Goal: Task Accomplishment & Management: Manage account settings

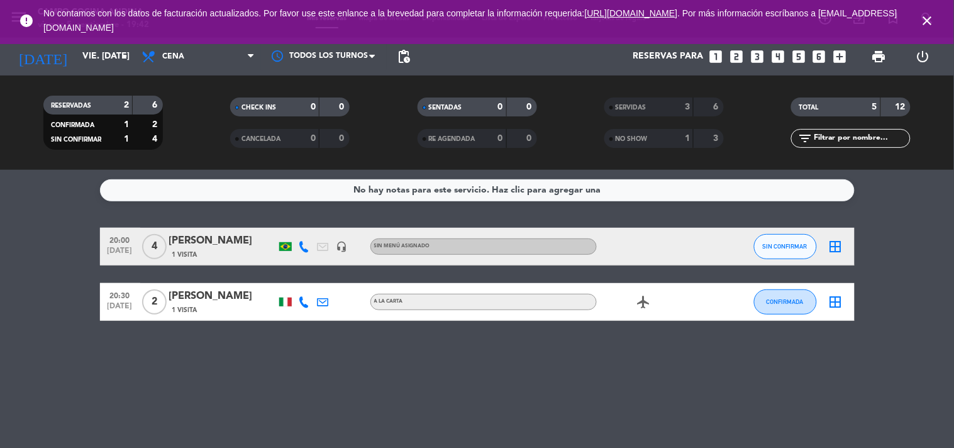
drag, startPoint x: 926, startPoint y: 13, endPoint x: 916, endPoint y: 9, distance: 10.2
click at [926, 13] on icon "close" at bounding box center [928, 20] width 15 height 15
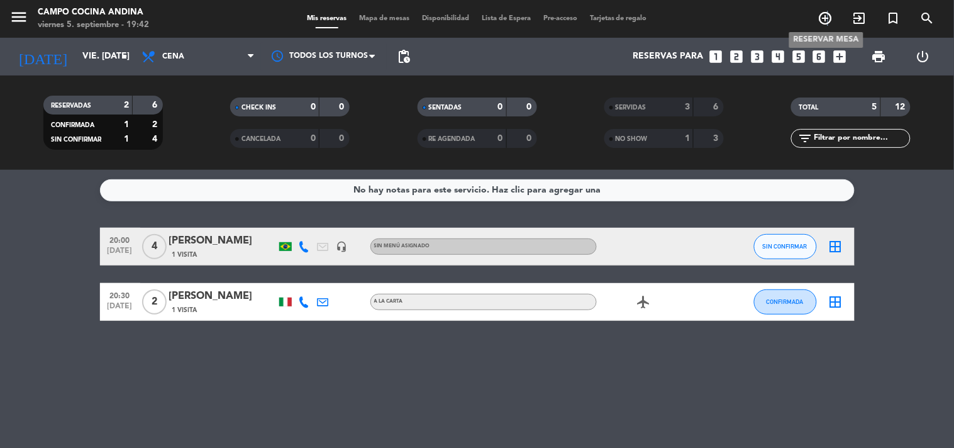
click at [828, 17] on icon "add_circle_outline" at bounding box center [826, 18] width 15 height 15
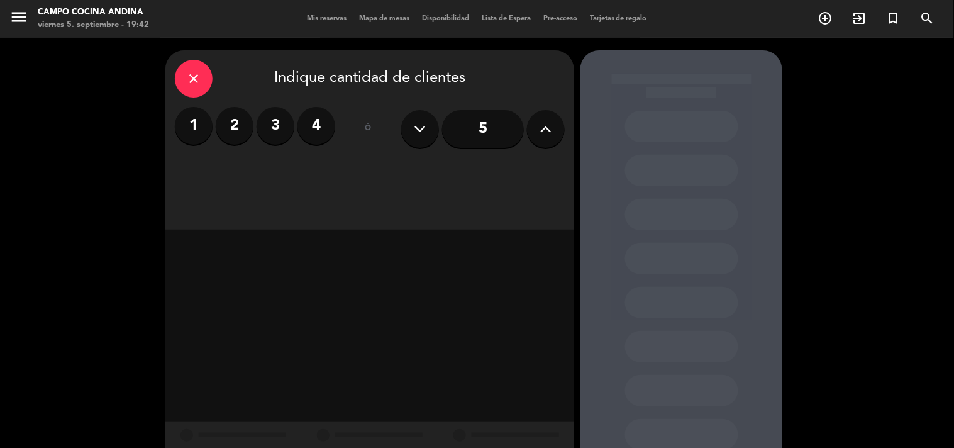
click at [307, 128] on label "4" at bounding box center [317, 126] width 38 height 38
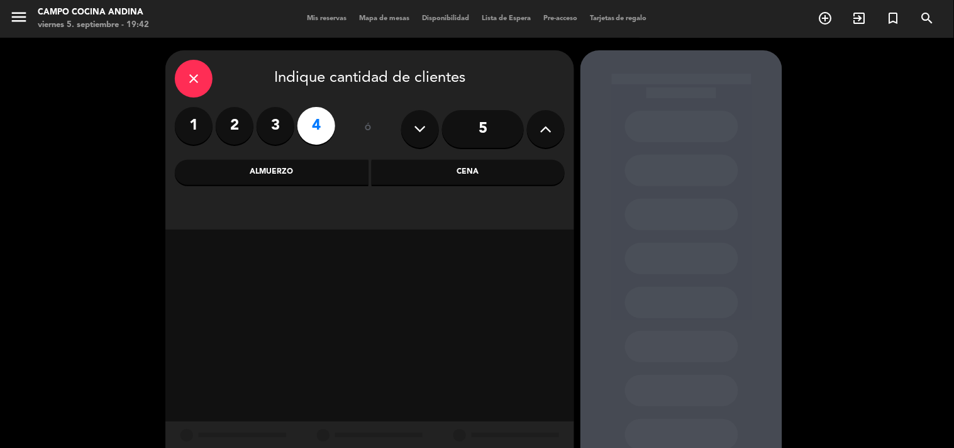
click at [335, 177] on div "Almuerzo" at bounding box center [272, 172] width 194 height 25
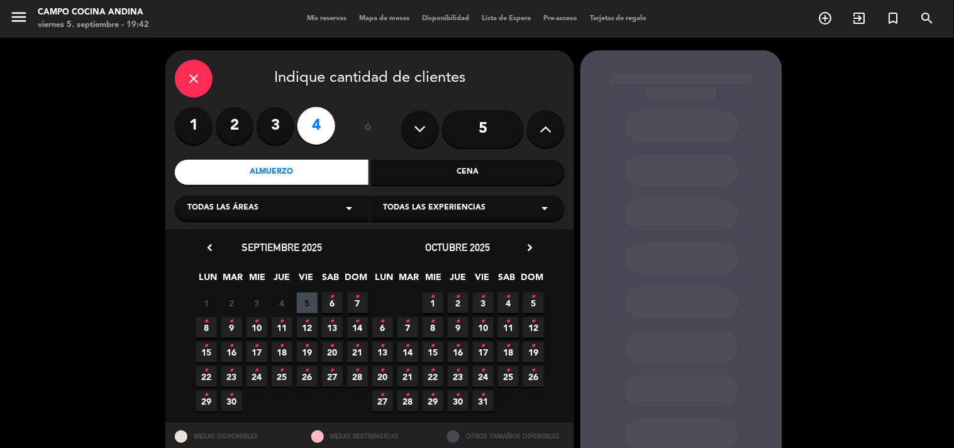
click at [308, 305] on span "5" at bounding box center [307, 303] width 21 height 21
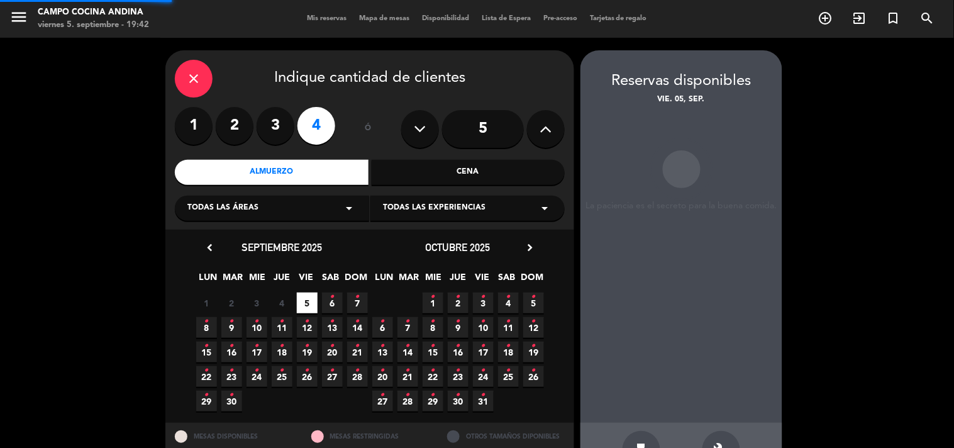
scroll to position [41, 0]
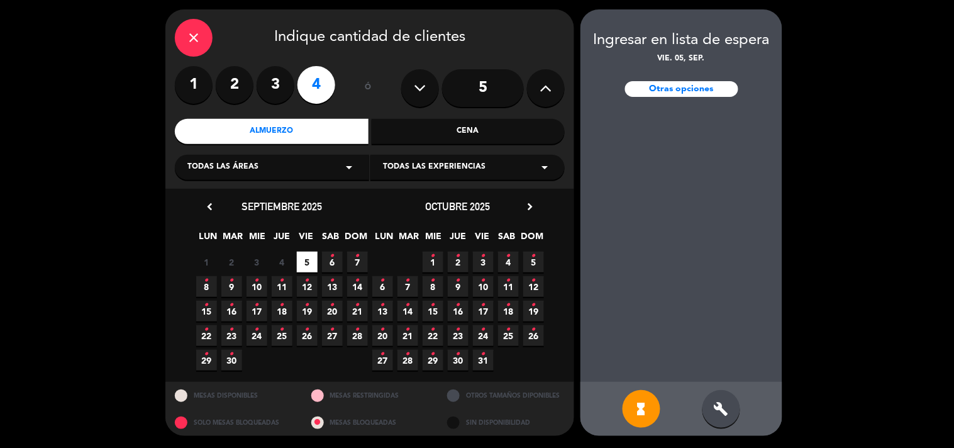
click at [204, 27] on div "close" at bounding box center [194, 38] width 38 height 38
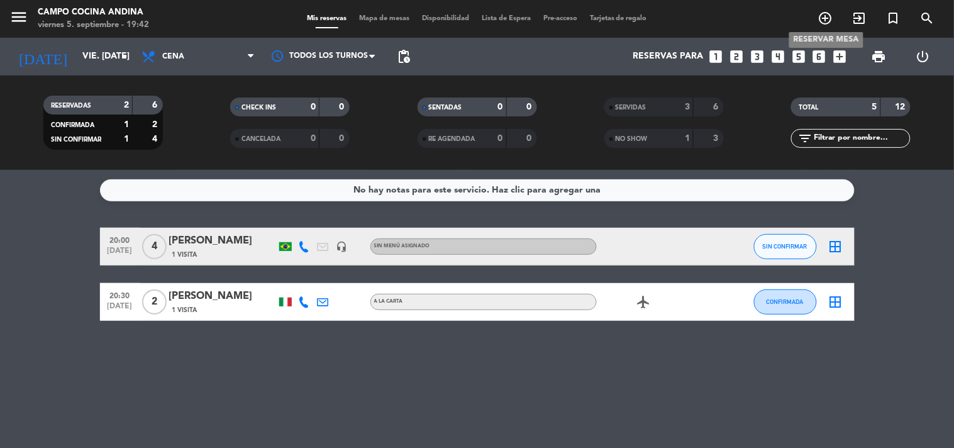
click at [828, 20] on icon "add_circle_outline" at bounding box center [826, 18] width 15 height 15
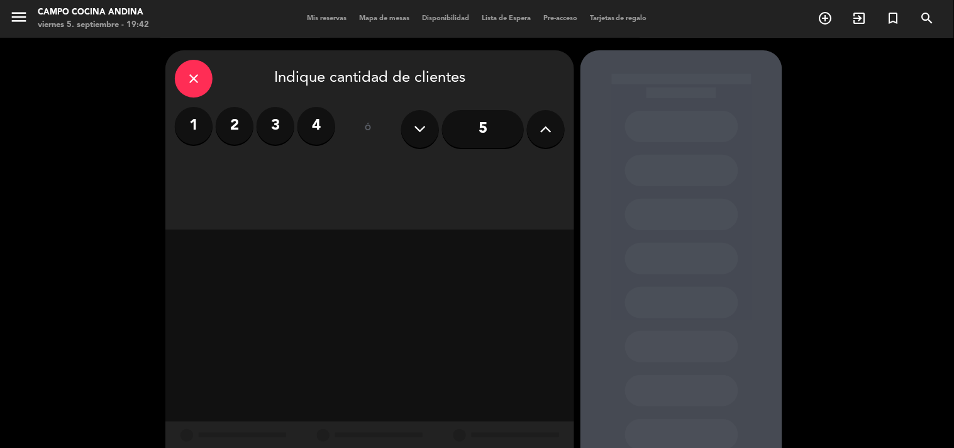
click at [322, 128] on label "4" at bounding box center [317, 126] width 38 height 38
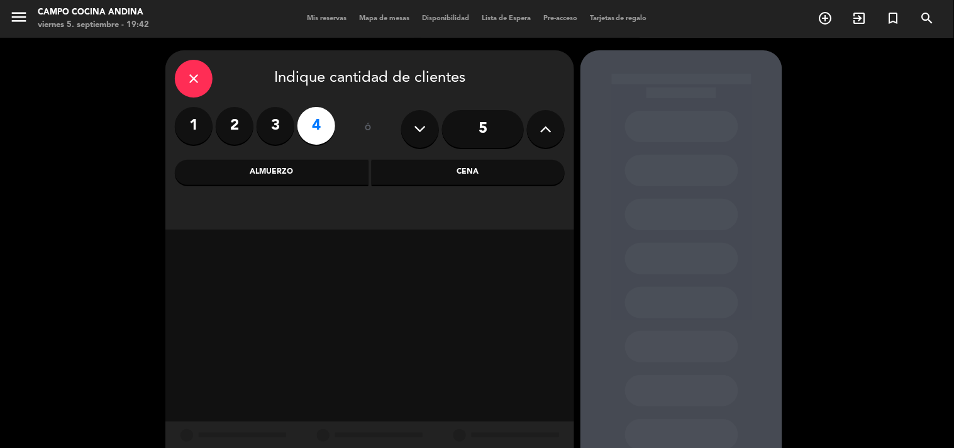
click at [319, 178] on div "Almuerzo" at bounding box center [272, 172] width 194 height 25
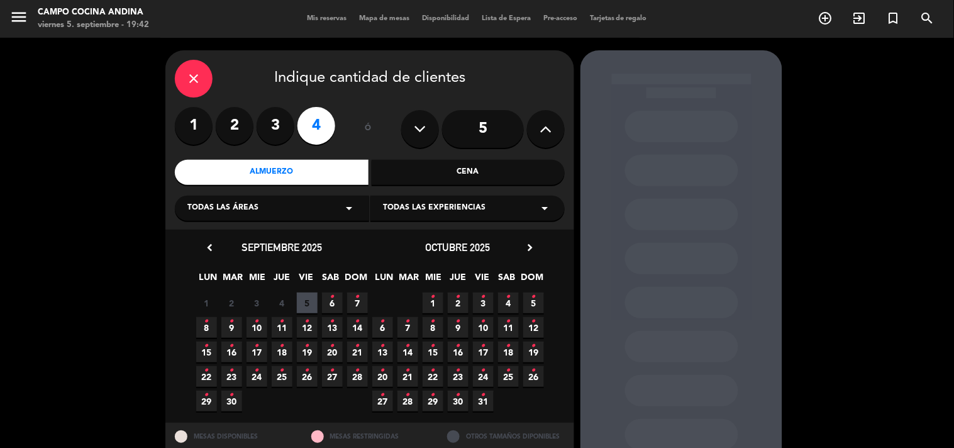
click at [305, 309] on span "5" at bounding box center [307, 303] width 21 height 21
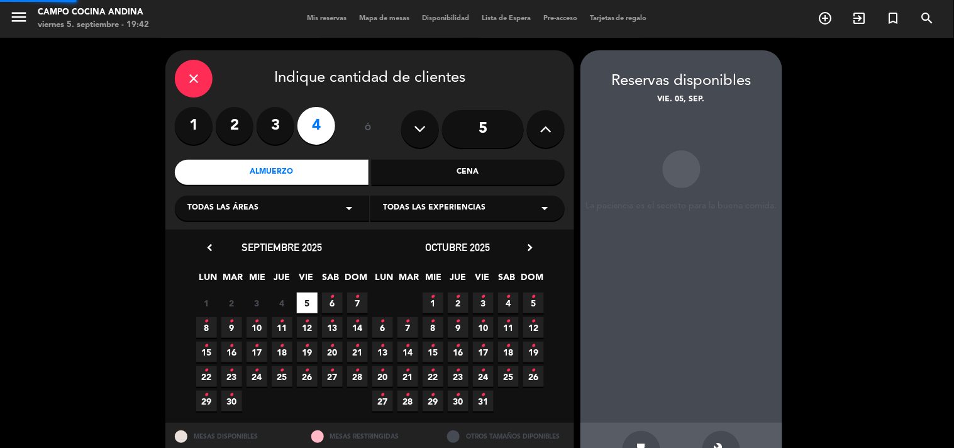
scroll to position [41, 0]
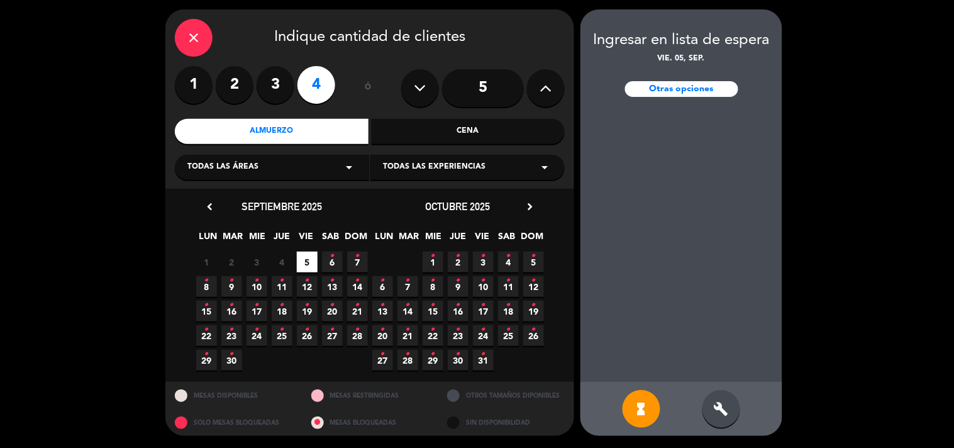
click at [687, 84] on div "Otras opciones" at bounding box center [681, 89] width 113 height 16
click at [687, 93] on div "Otras opciones" at bounding box center [681, 89] width 113 height 16
click at [193, 32] on icon "close" at bounding box center [193, 37] width 15 height 15
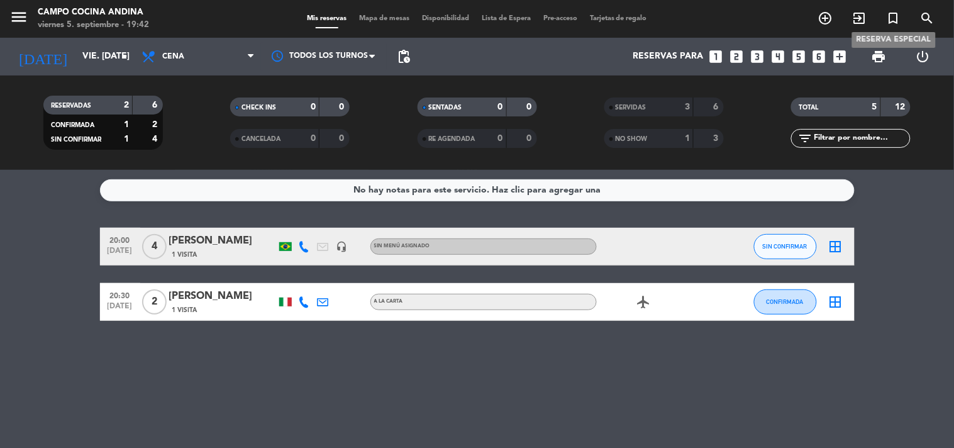
click at [898, 19] on icon "turned_in_not" at bounding box center [894, 18] width 15 height 15
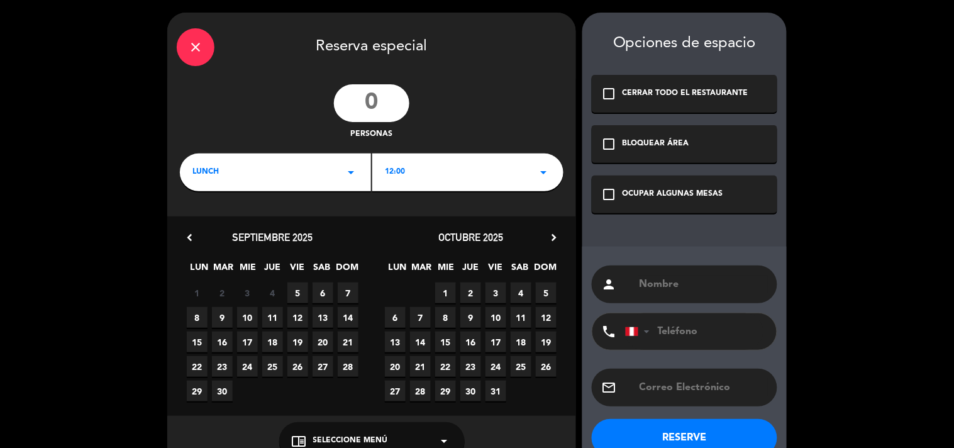
click at [371, 95] on input "number" at bounding box center [372, 103] width 76 height 38
type input "4"
click at [551, 166] on icon "arrow_drop_down" at bounding box center [543, 172] width 15 height 15
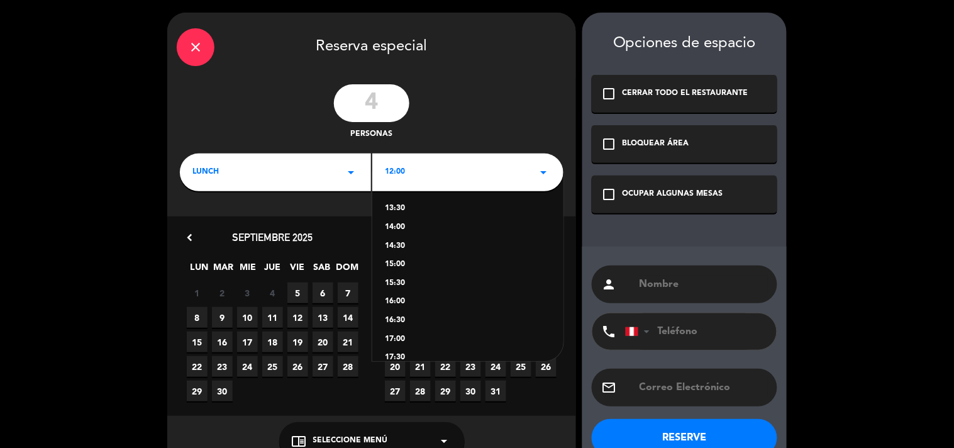
scroll to position [69, 0]
click at [227, 174] on div "LUNCH arrow_drop_down" at bounding box center [275, 173] width 191 height 38
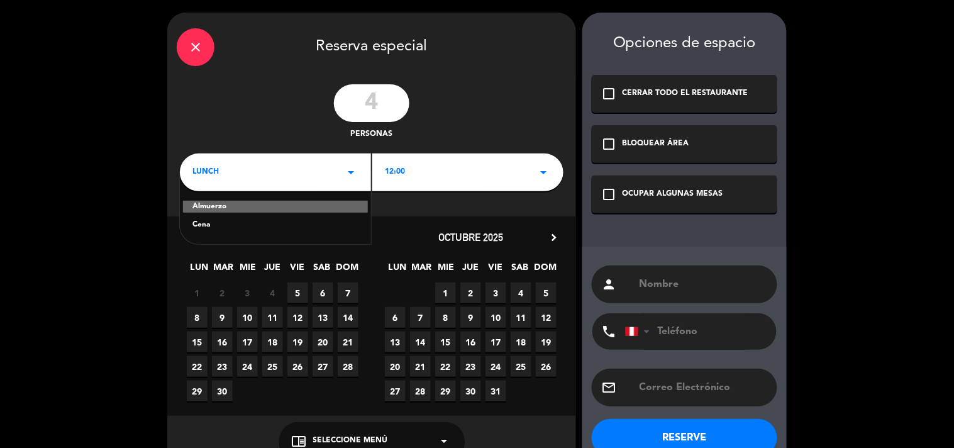
click at [215, 228] on div "Cena" at bounding box center [276, 225] width 166 height 13
click at [545, 167] on icon "arrow_drop_down" at bounding box center [543, 172] width 15 height 15
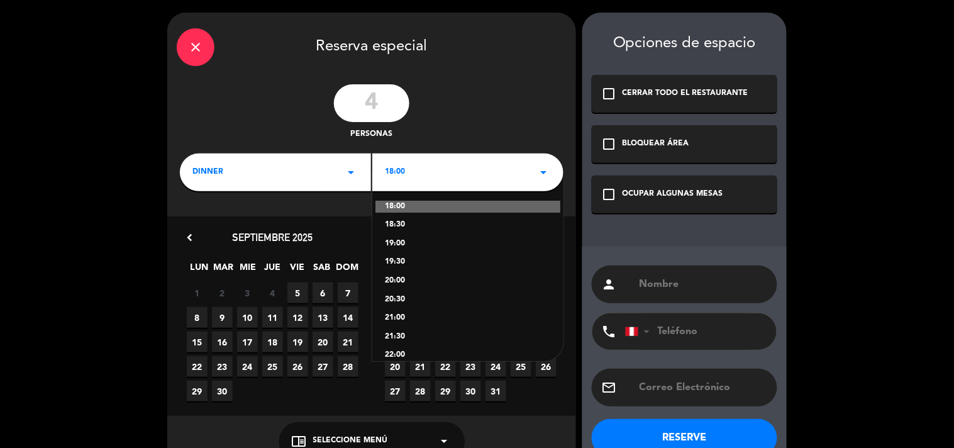
click at [408, 277] on div "20:00" at bounding box center [468, 281] width 166 height 13
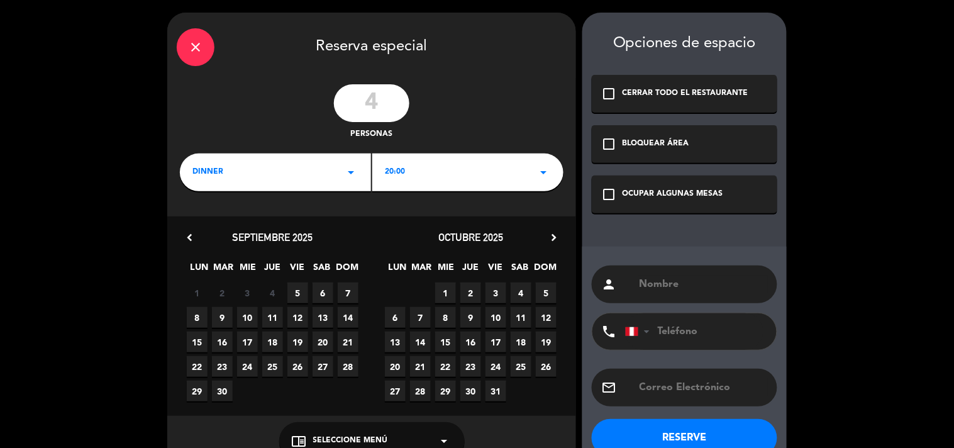
click at [680, 286] on input "text" at bounding box center [704, 285] width 130 height 18
type input "a"
type input "[PERSON_NAME]"
click at [684, 429] on button "RESERVE" at bounding box center [685, 438] width 186 height 38
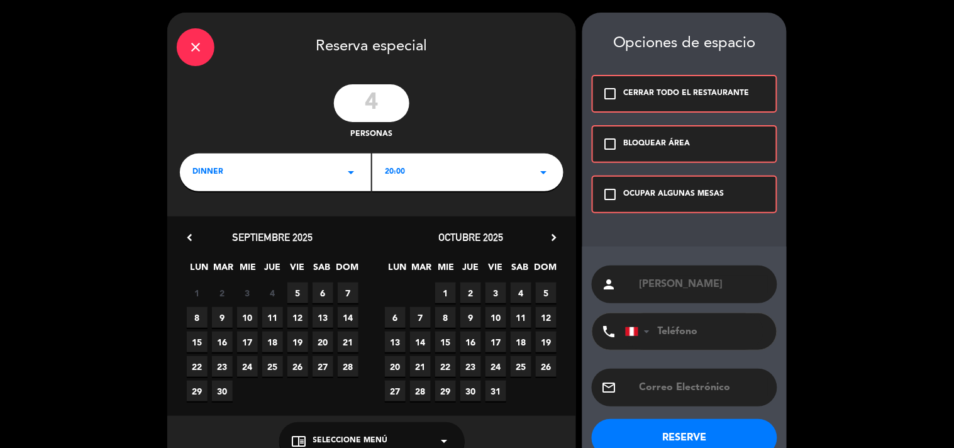
click at [637, 184] on div "check_box_outline_blank OCUPAR ALGUNAS MESAS" at bounding box center [685, 195] width 186 height 38
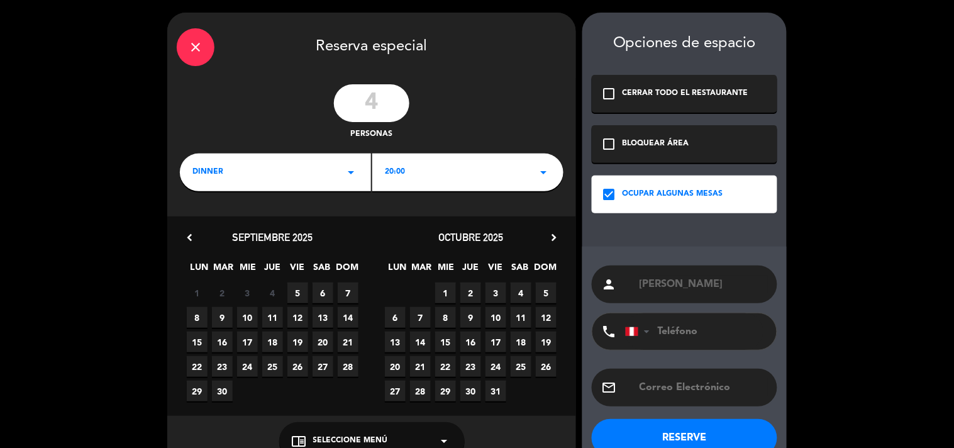
click at [695, 440] on button "RESERVE" at bounding box center [685, 438] width 186 height 38
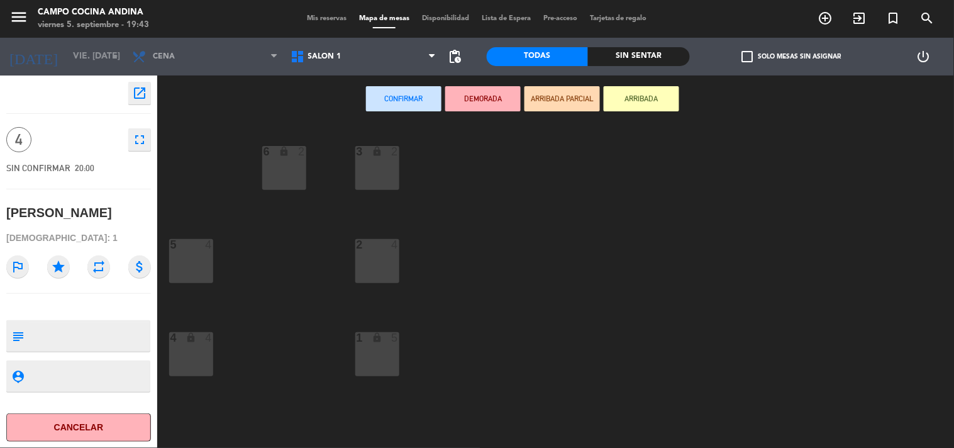
click at [179, 357] on div "4 lock 4" at bounding box center [191, 354] width 44 height 44
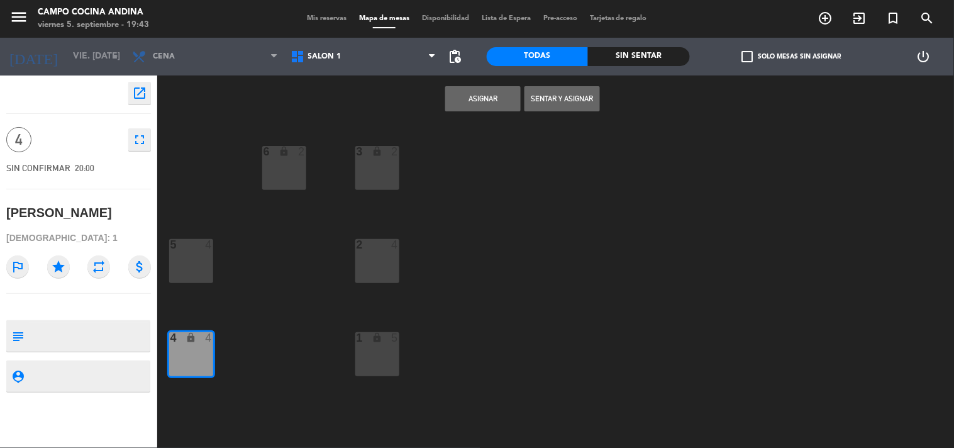
click at [477, 98] on button "Asignar" at bounding box center [483, 98] width 76 height 25
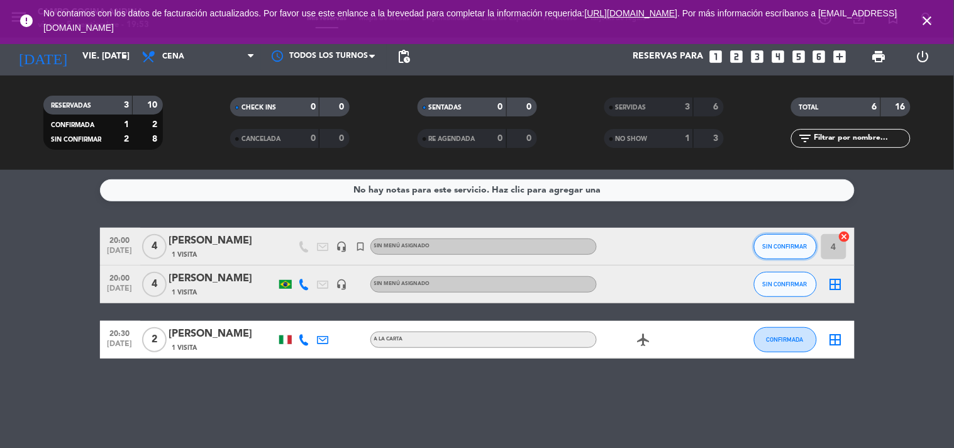
click at [787, 245] on span "SIN CONFIRMAR" at bounding box center [785, 246] width 45 height 7
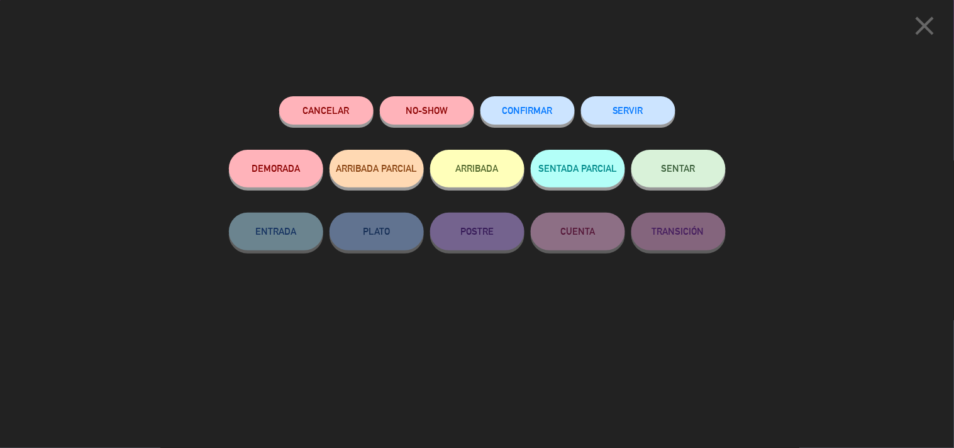
click at [933, 20] on icon "close" at bounding box center [925, 25] width 31 height 31
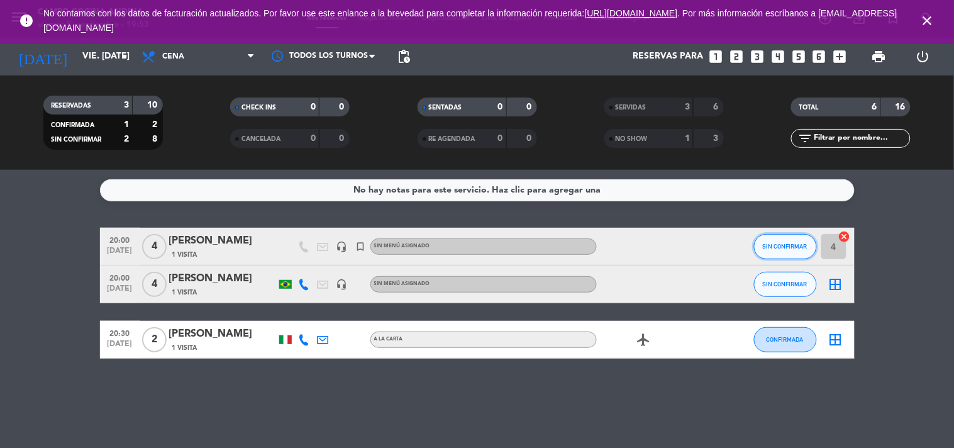
click at [792, 252] on button "SIN CONFIRMAR" at bounding box center [785, 246] width 63 height 25
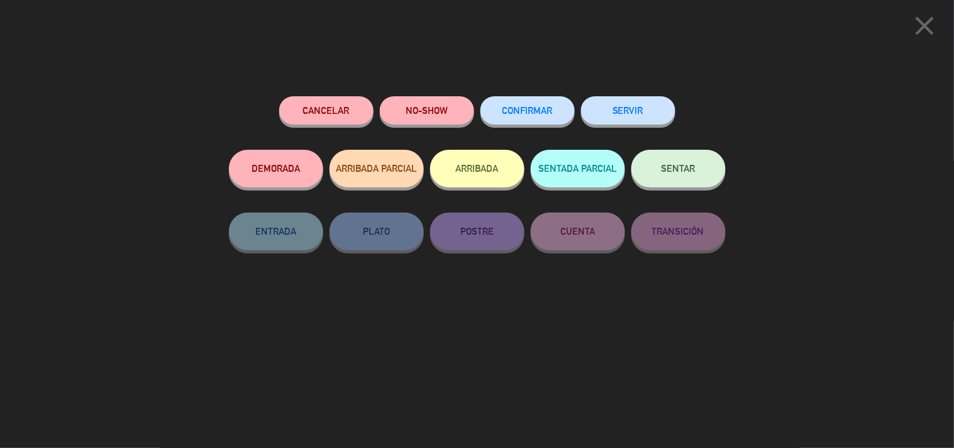
click at [638, 109] on button "SERVIR" at bounding box center [628, 110] width 94 height 28
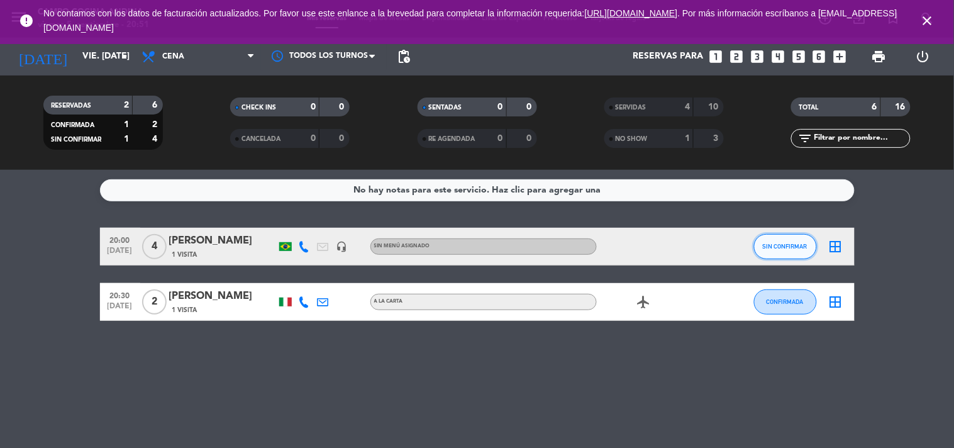
click at [768, 247] on span "SIN CONFIRMAR" at bounding box center [785, 246] width 45 height 7
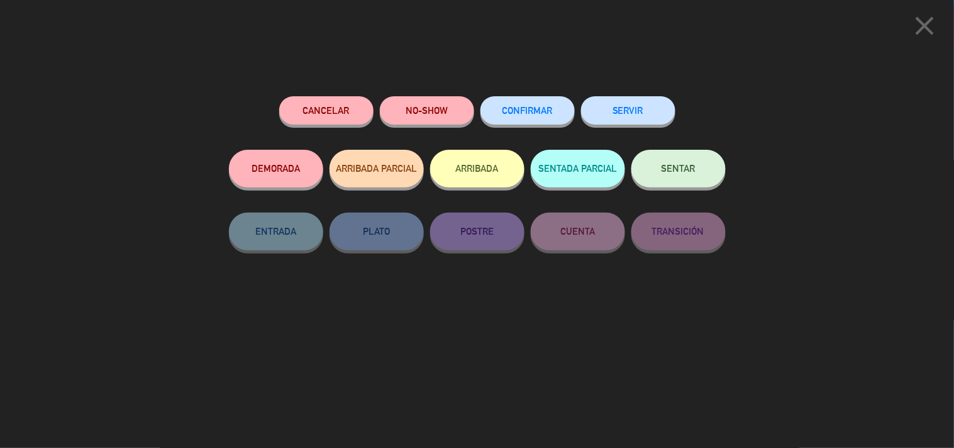
click at [638, 120] on button "SERVIR" at bounding box center [628, 110] width 94 height 28
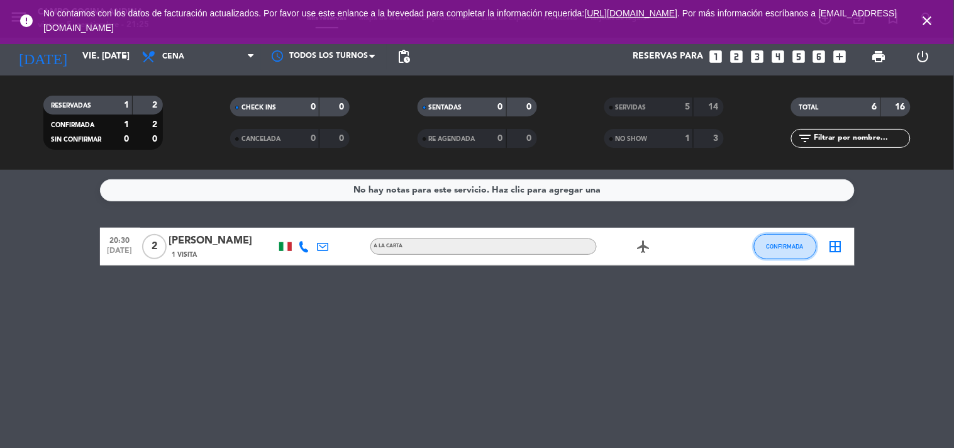
click at [774, 239] on button "CONFIRMADA" at bounding box center [785, 246] width 63 height 25
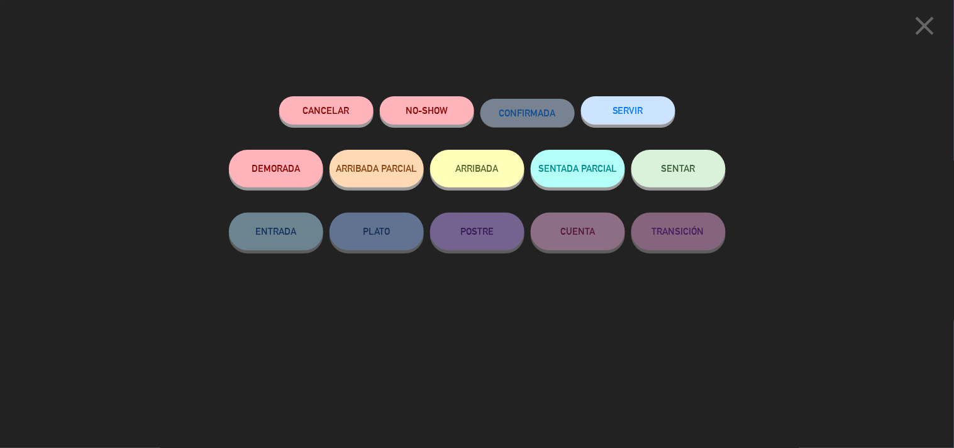
click at [605, 111] on button "SERVIR" at bounding box center [628, 110] width 94 height 28
